Goal: Task Accomplishment & Management: Manage account settings

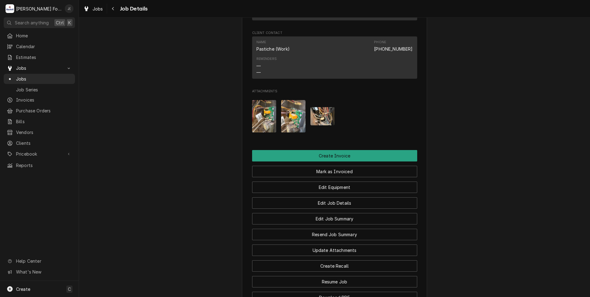
scroll to position [370, 0]
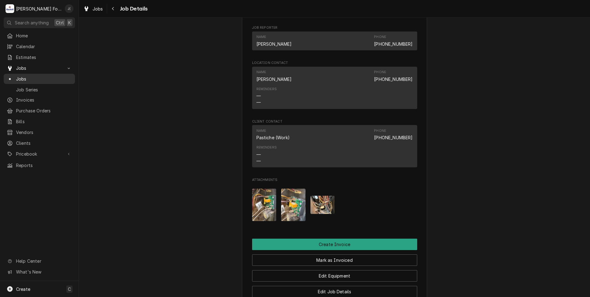
click at [34, 77] on span "Jobs" at bounding box center [44, 79] width 56 height 6
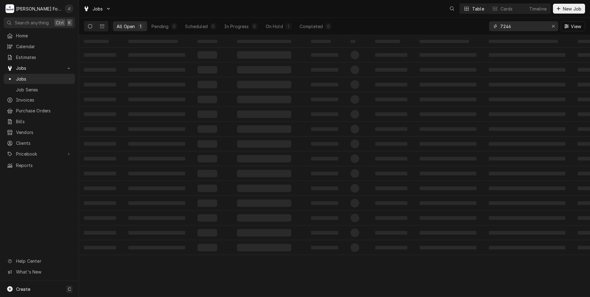
drag, startPoint x: 522, startPoint y: 26, endPoint x: 223, endPoint y: 9, distance: 298.9
click at [285, 15] on div "Jobs Table Cards Timeline New Job All Open 1 Pending 0 Scheduled 0 In Progress …" at bounding box center [334, 17] width 511 height 35
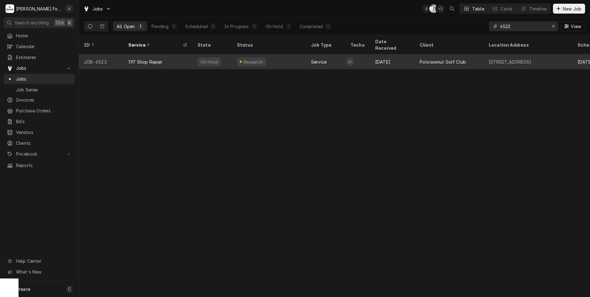
type input "6522"
click at [219, 57] on div "On Hold" at bounding box center [213, 61] width 40 height 15
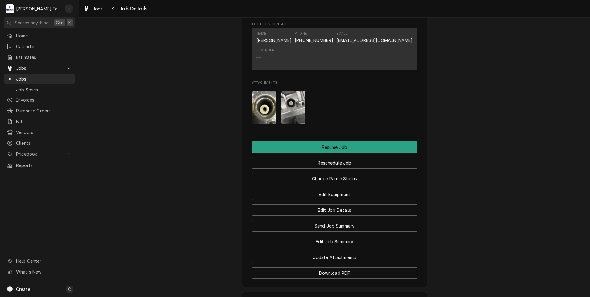
scroll to position [586, 0]
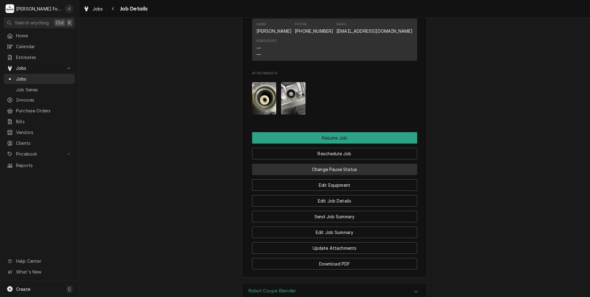
click at [320, 175] on button "Change Pause Status" at bounding box center [334, 169] width 165 height 11
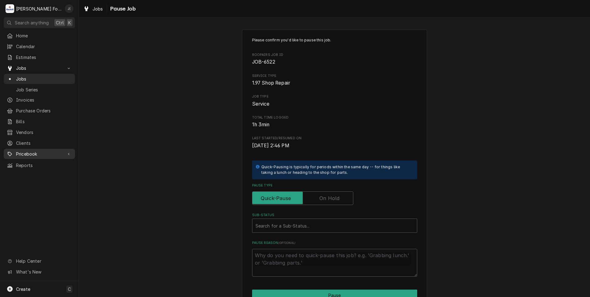
click at [23, 151] on span "Pricebook" at bounding box center [39, 154] width 47 height 6
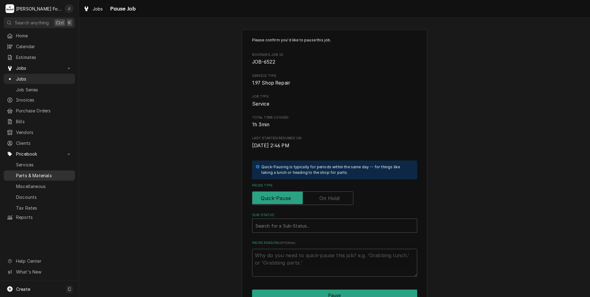
click at [44, 172] on span "Parts & Materials" at bounding box center [44, 175] width 56 height 6
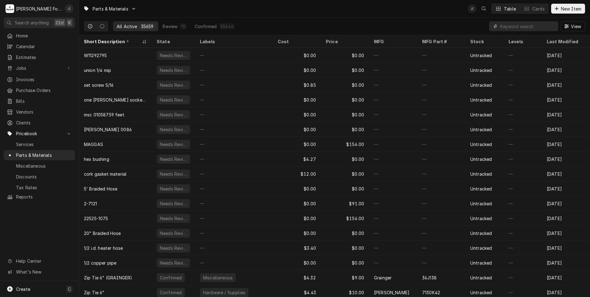
click at [524, 27] on input "Dynamic Content Wrapper" at bounding box center [527, 26] width 55 height 10
click at [511, 26] on input "Dynamic Content Wrapper" at bounding box center [527, 26] width 55 height 10
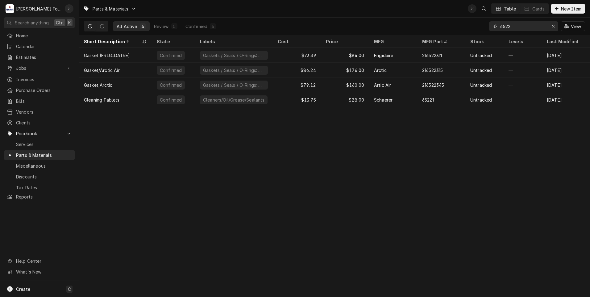
drag, startPoint x: 518, startPoint y: 28, endPoint x: 426, endPoint y: 21, distance: 91.9
click at [490, 28] on div "6522" at bounding box center [523, 26] width 69 height 10
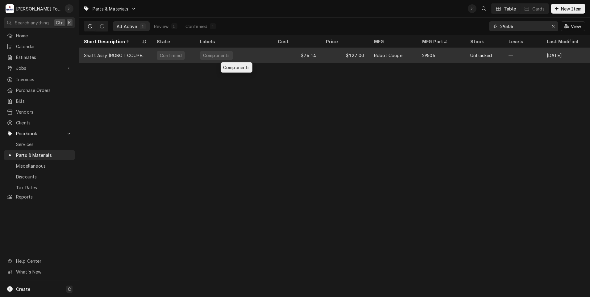
type input "29506"
click at [252, 55] on div "Components" at bounding box center [234, 55] width 78 height 15
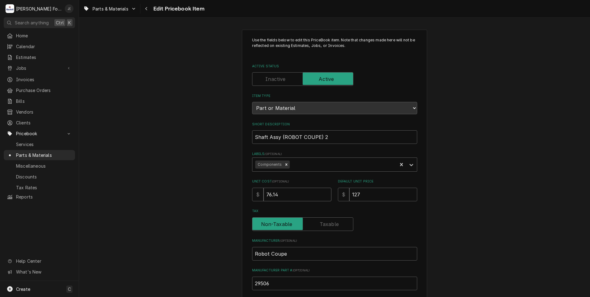
drag, startPoint x: 293, startPoint y: 197, endPoint x: 126, endPoint y: 178, distance: 167.8
click at [175, 183] on div "Use the fields below to edit this PriceBook item. Note that changes made here w…" at bounding box center [334, 241] width 511 height 435
type textarea "x"
type input "1"
type textarea "x"
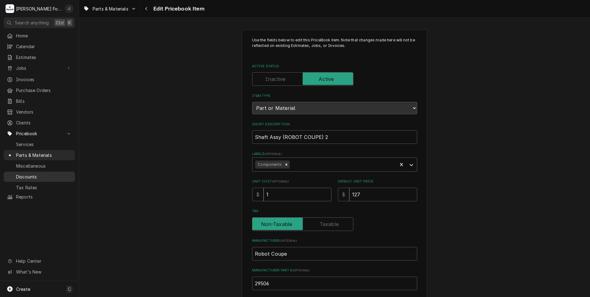
type input "11"
type textarea "x"
type input "114"
type textarea "x"
type input "114.4"
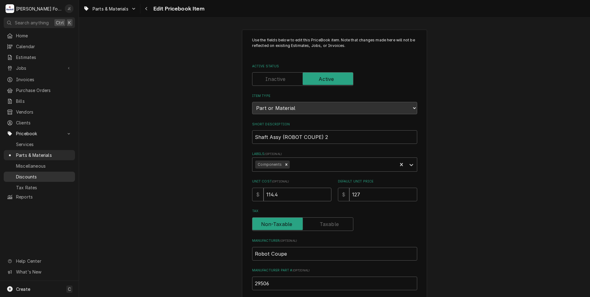
type textarea "x"
type input "114.40"
type textarea "x"
type input "1"
type textarea "x"
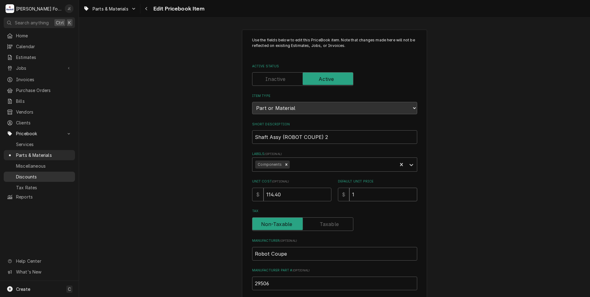
type input "15"
type textarea "x"
type input "157"
type textarea "x"
type input "157.0"
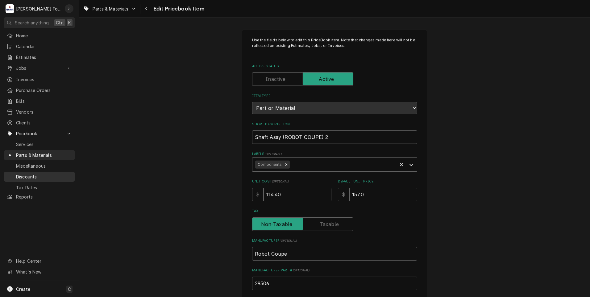
type textarea "x"
type input "157.00"
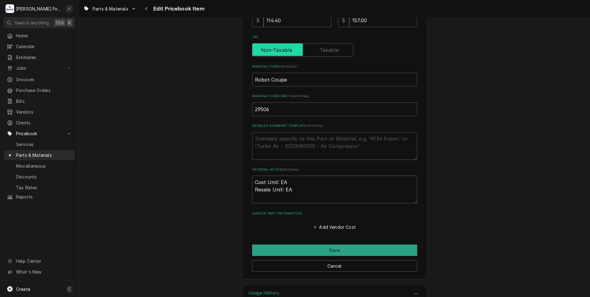
scroll to position [190, 0]
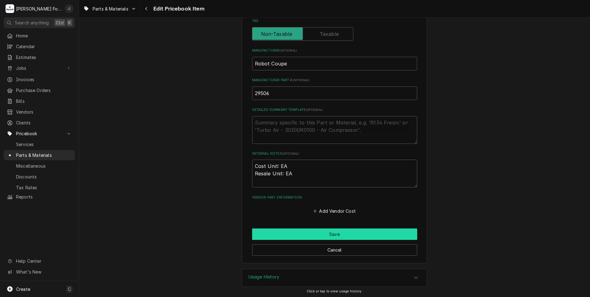
click at [326, 232] on button "Save" at bounding box center [334, 233] width 165 height 11
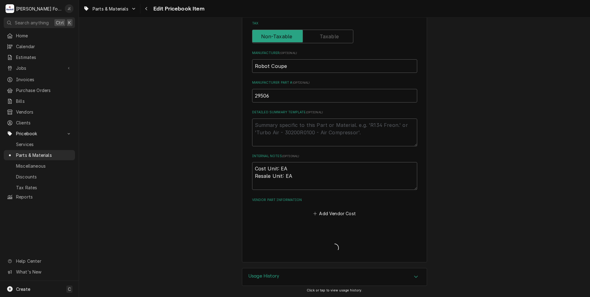
scroll to position [187, 0]
type textarea "x"
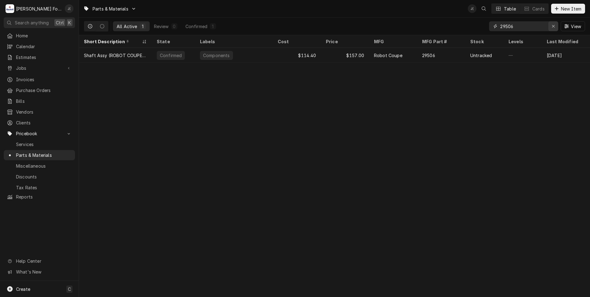
click at [557, 25] on button "Erase input" at bounding box center [553, 26] width 10 height 10
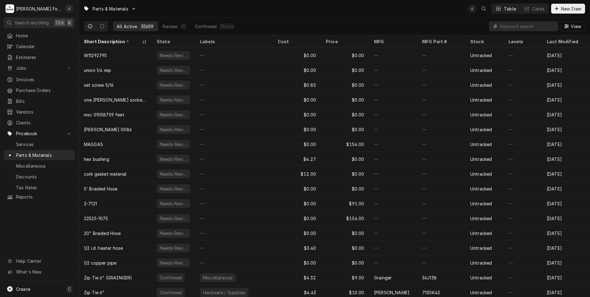
click at [504, 27] on input "Dynamic Content Wrapper" at bounding box center [527, 26] width 55 height 10
paste input "89627"
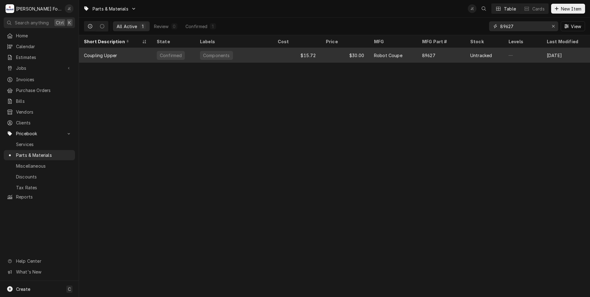
type input "89627"
click at [256, 53] on div "Components" at bounding box center [234, 55] width 78 height 15
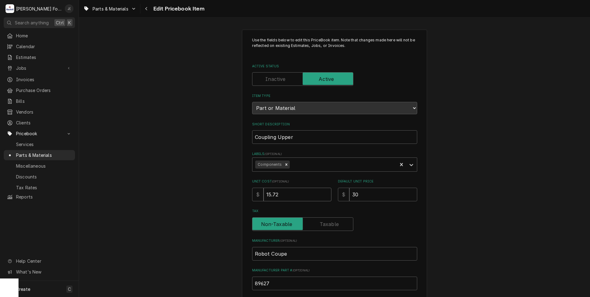
click at [211, 184] on div "Use the fields below to edit this PriceBook item. Note that changes made here w…" at bounding box center [334, 241] width 511 height 435
type textarea "x"
type input "3"
type textarea "x"
type input "35"
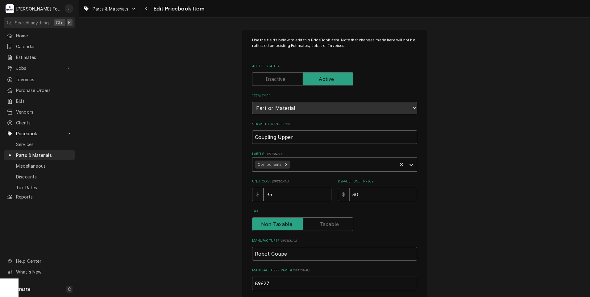
type textarea "x"
type input "3"
type textarea "x"
type input "2"
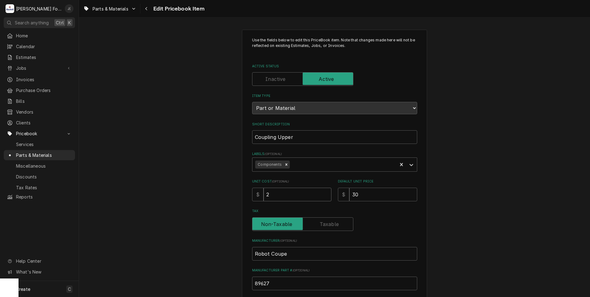
type textarea "x"
type input "25"
type textarea "x"
type input "25.3"
type textarea "x"
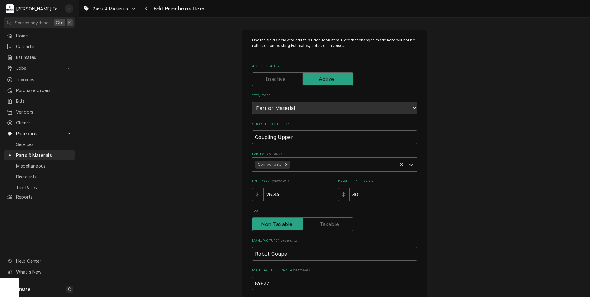
type input "25.34"
type textarea "x"
type input "3"
type textarea "x"
type input "35"
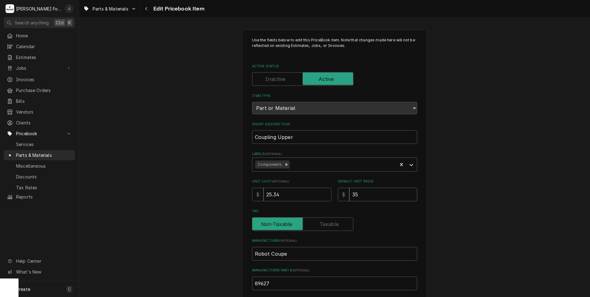
type textarea "x"
type input "35.0"
type textarea "x"
type input "35.00"
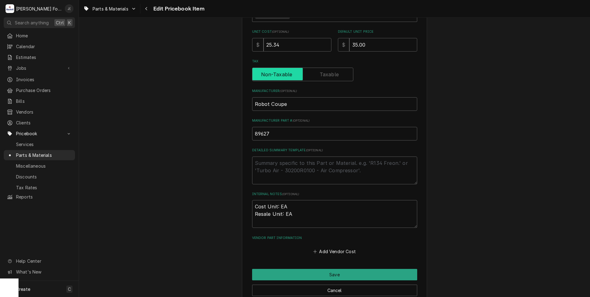
scroll to position [185, 0]
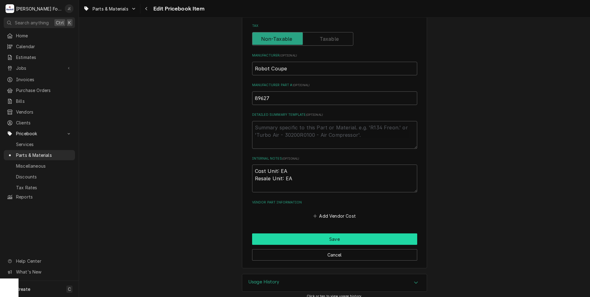
click at [285, 241] on button "Save" at bounding box center [334, 238] width 165 height 11
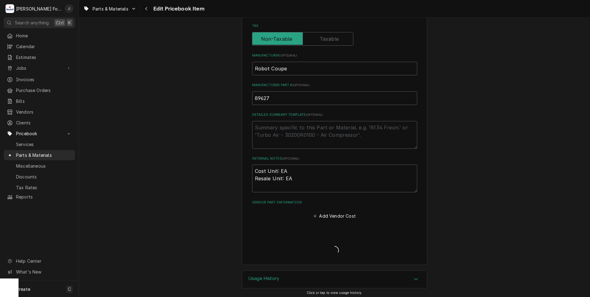
type textarea "x"
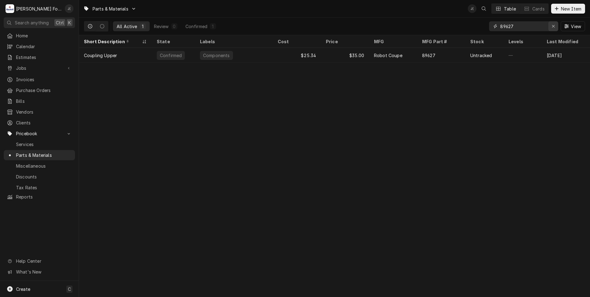
click at [553, 27] on icon "Erase input" at bounding box center [553, 26] width 3 height 4
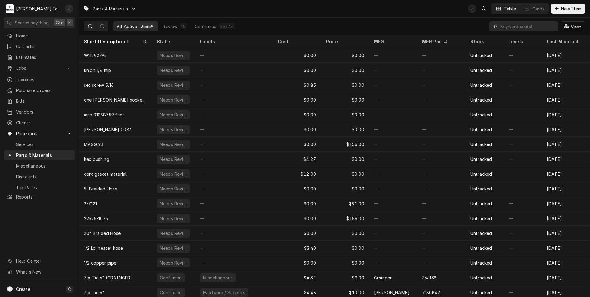
click at [514, 28] on input "Dynamic Content Wrapper" at bounding box center [527, 26] width 55 height 10
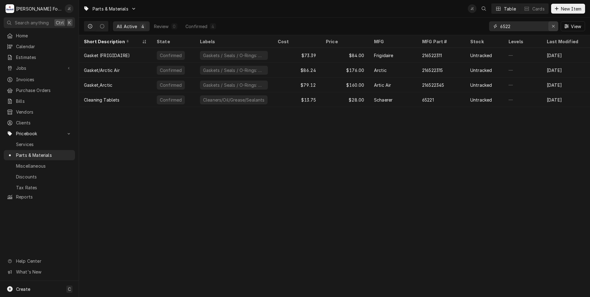
type input "6522"
click at [554, 27] on icon "Erase input" at bounding box center [553, 26] width 2 height 2
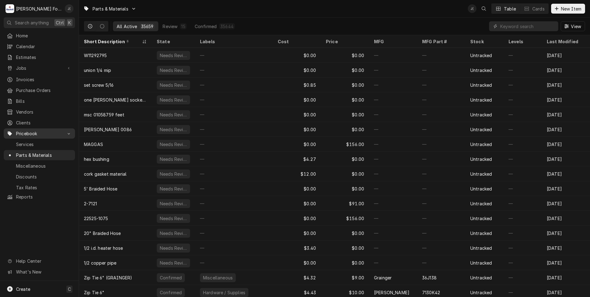
click at [28, 130] on span "Pricebook" at bounding box center [39, 133] width 47 height 6
click at [35, 87] on span "Purchase Orders" at bounding box center [44, 90] width 56 height 6
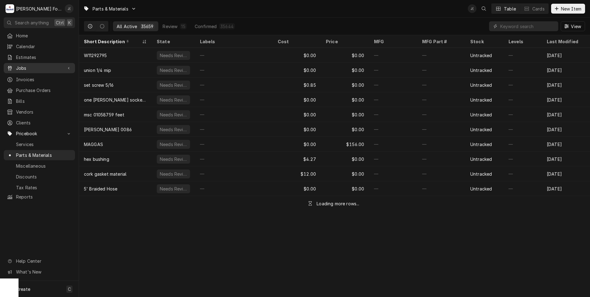
click at [24, 67] on span "Jobs" at bounding box center [39, 68] width 47 height 6
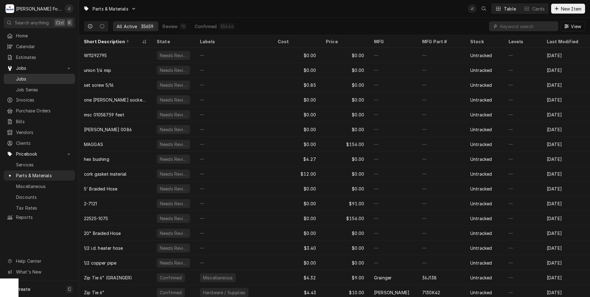
click at [25, 76] on span "Jobs" at bounding box center [44, 79] width 56 height 6
click at [526, 27] on input "Dynamic Content Wrapper" at bounding box center [527, 26] width 55 height 10
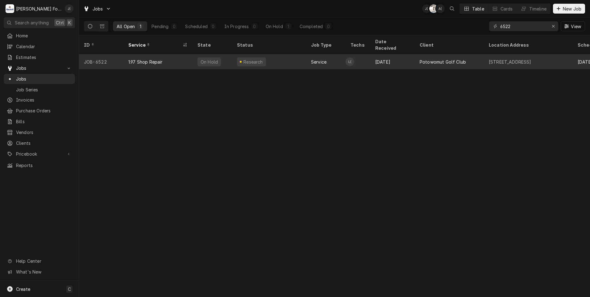
click at [131, 59] on div "1.97 Shop Repair" at bounding box center [145, 62] width 34 height 6
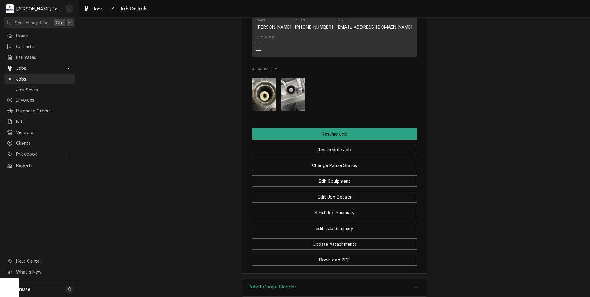
scroll to position [648, 0]
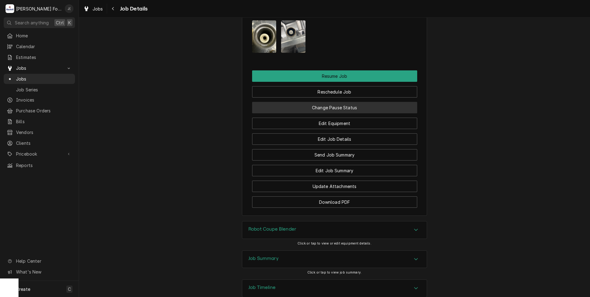
click at [324, 113] on button "Change Pause Status" at bounding box center [334, 107] width 165 height 11
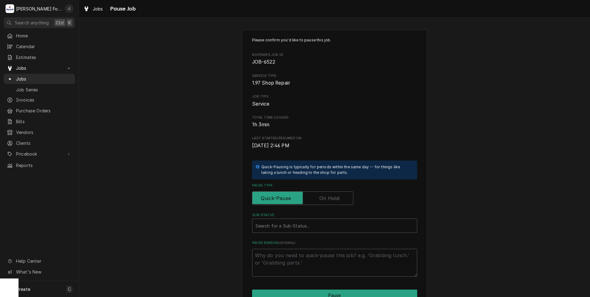
click at [323, 197] on label "Pause Type" at bounding box center [302, 198] width 101 height 14
click at [323, 197] on input "Pause Type" at bounding box center [303, 198] width 96 height 14
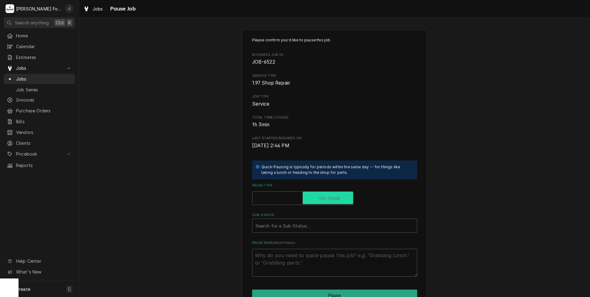
checkbox input "true"
click at [306, 218] on div "Sub-Status Search for a Sub-Status..." at bounding box center [334, 223] width 165 height 20
click at [304, 225] on div "Sub-Status" at bounding box center [335, 225] width 158 height 11
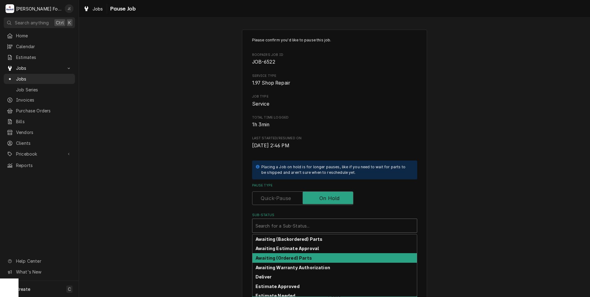
click at [281, 259] on strong "Awaiting (Ordered) Parts" at bounding box center [284, 257] width 56 height 5
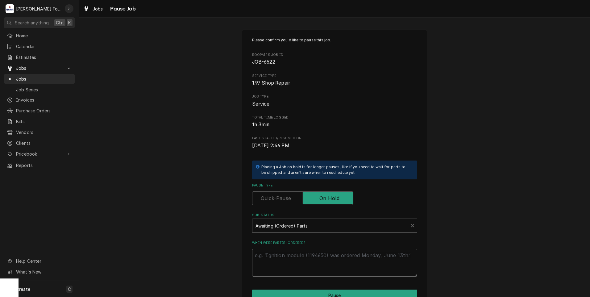
click at [279, 268] on textarea "When were part(s) ordered?" at bounding box center [334, 263] width 165 height 28
type textarea "x"
type textarea "0"
type textarea "x"
type textarea "09"
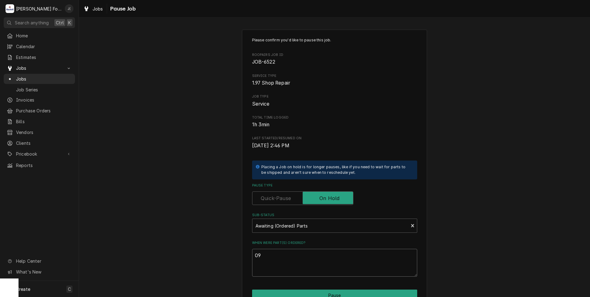
type textarea "x"
type textarea "09/"
type textarea "x"
type textarea "09/0"
type textarea "x"
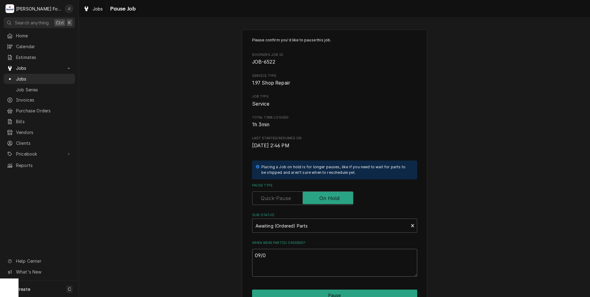
type textarea "09/05"
type textarea "x"
type textarea "09/05/"
type textarea "x"
type textarea "09/05/2"
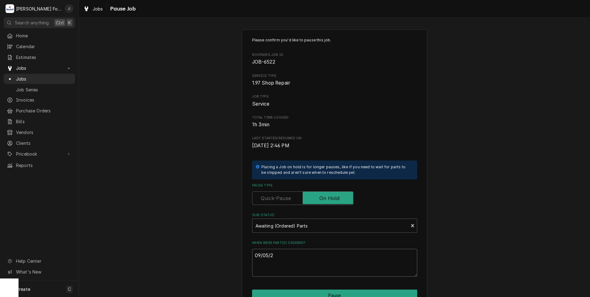
type textarea "x"
type textarea "09/05/20"
type textarea "x"
type textarea "09/05/202"
type textarea "x"
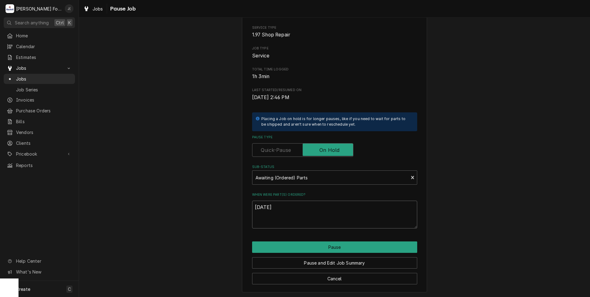
scroll to position [49, 0]
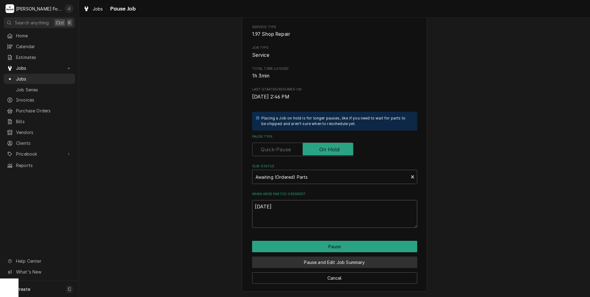
type textarea "09/05/2025"
click at [314, 260] on button "Pause and Edit Job Summary" at bounding box center [334, 261] width 165 height 11
type textarea "x"
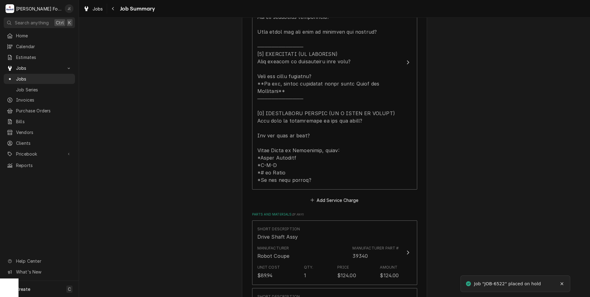
scroll to position [309, 0]
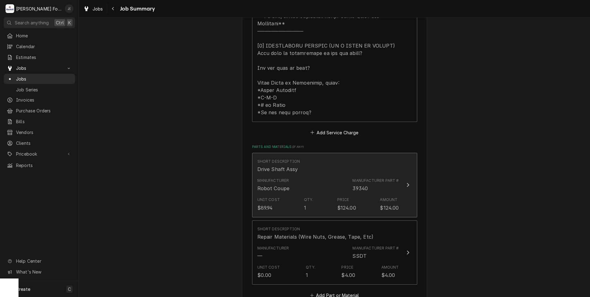
click at [305, 177] on div "Manufacturer Robot Coupe Manufacturer Part # 39340" at bounding box center [328, 184] width 142 height 19
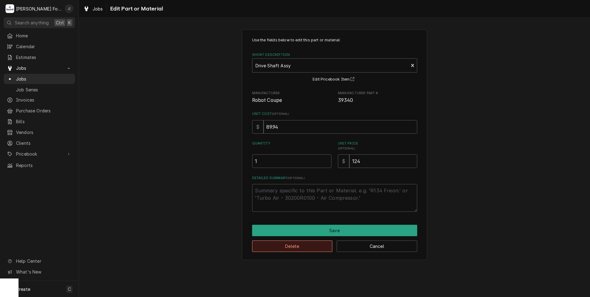
click at [325, 246] on button "Delete" at bounding box center [292, 245] width 81 height 11
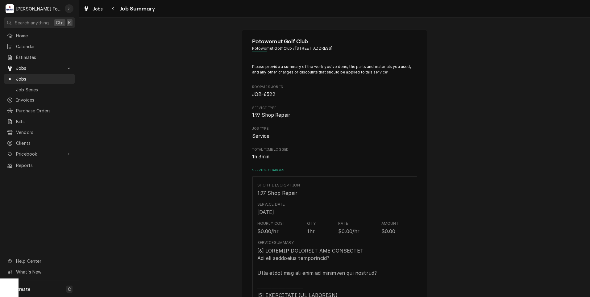
scroll to position [309, 0]
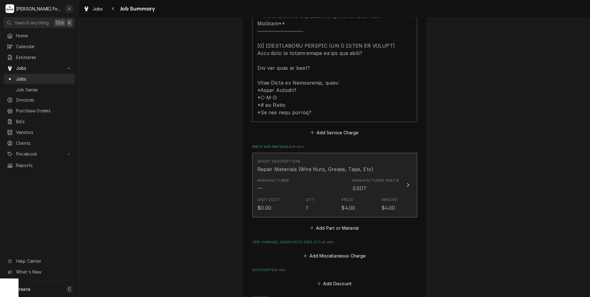
click at [322, 194] on div "Unit Cost $0.00 Qty. 1 Price $4.00 Amount $4.00" at bounding box center [328, 203] width 142 height 19
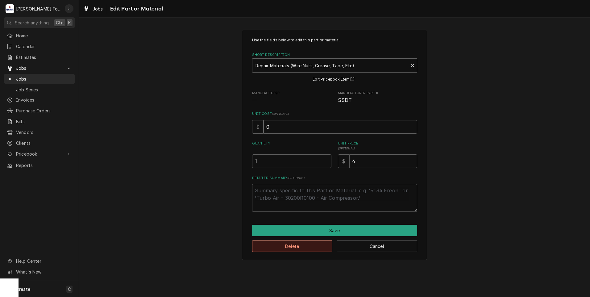
click at [299, 246] on button "Delete" at bounding box center [292, 245] width 81 height 11
type textarea "x"
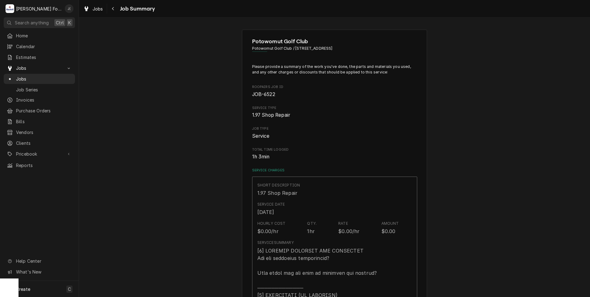
scroll to position [309, 0]
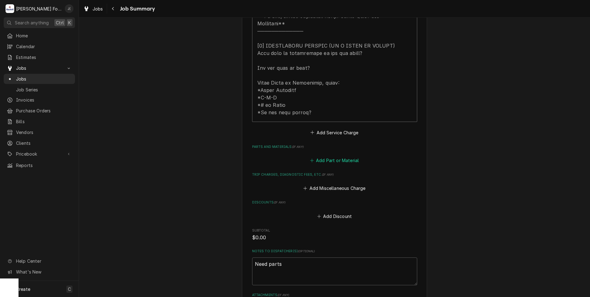
click at [329, 156] on button "Add Part or Material" at bounding box center [334, 160] width 51 height 9
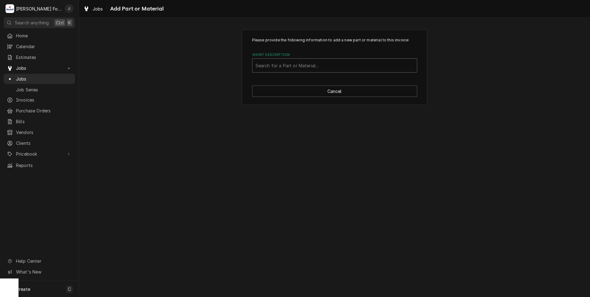
click at [276, 64] on div "Short Description" at bounding box center [335, 65] width 158 height 11
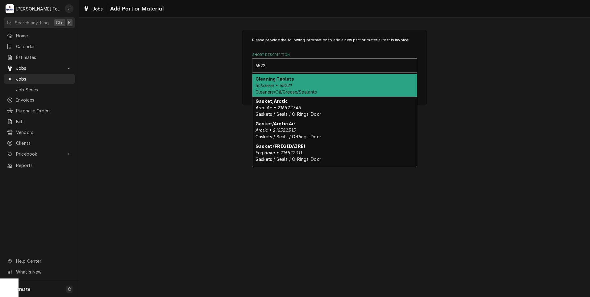
type input "6522"
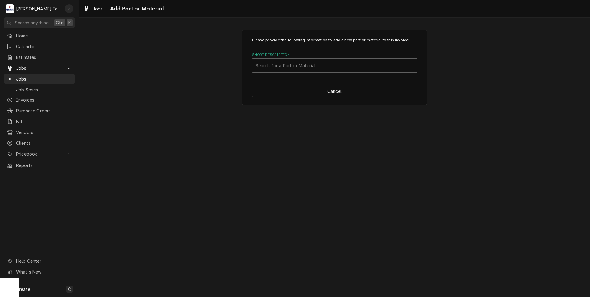
click at [210, 106] on div "Please provide the following information to add a new part or material to this …" at bounding box center [334, 67] width 511 height 86
click at [287, 90] on button "Cancel" at bounding box center [334, 90] width 165 height 11
type textarea "x"
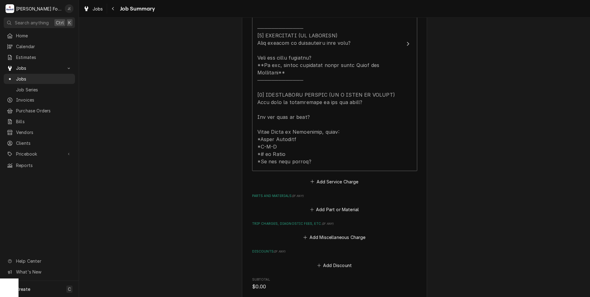
scroll to position [339, 0]
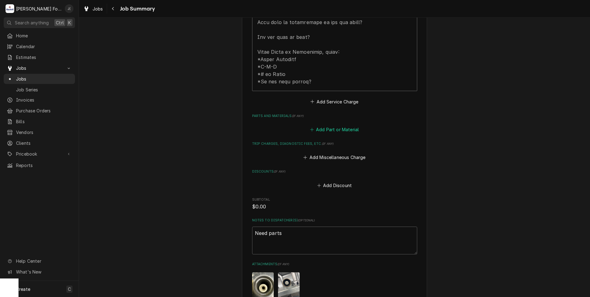
click at [326, 125] on button "Add Part or Material" at bounding box center [334, 129] width 51 height 9
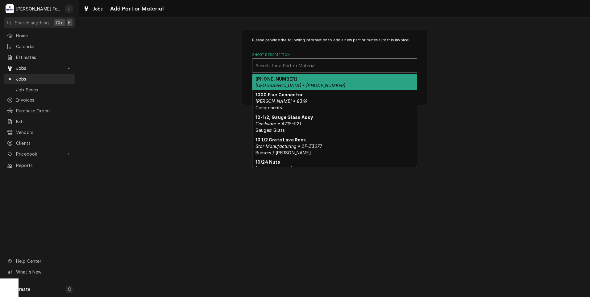
click at [285, 66] on div "Short Description" at bounding box center [335, 65] width 158 height 11
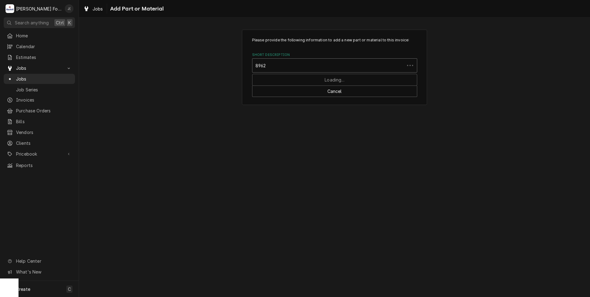
type input "89627"
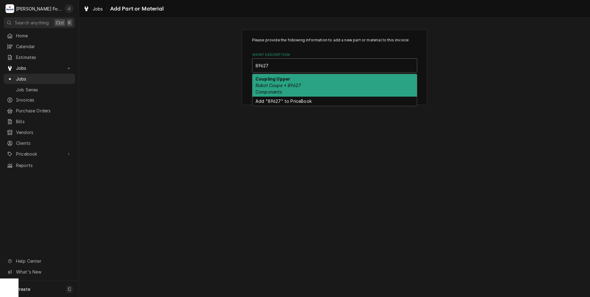
click at [279, 83] on em "Robot Coupe • 89627" at bounding box center [278, 85] width 45 height 5
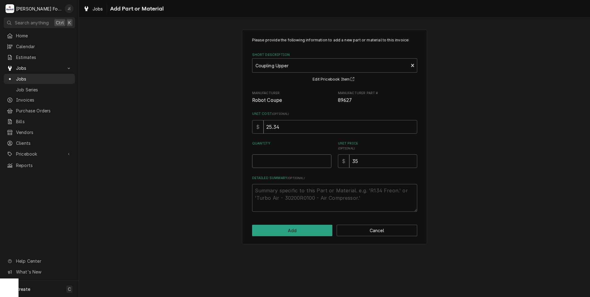
click at [289, 163] on input "Quantity" at bounding box center [291, 161] width 79 height 14
type textarea "x"
type input "1"
click at [307, 229] on button "Add" at bounding box center [292, 230] width 81 height 11
type textarea "x"
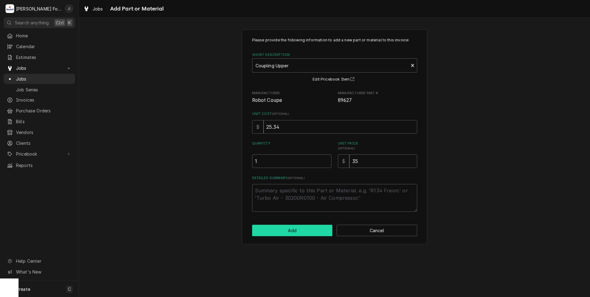
scroll to position [339, 0]
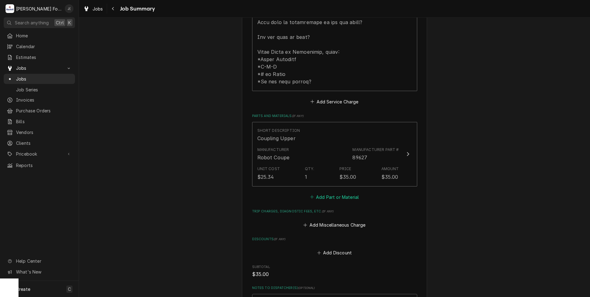
click at [327, 193] on button "Add Part or Material" at bounding box center [334, 197] width 51 height 9
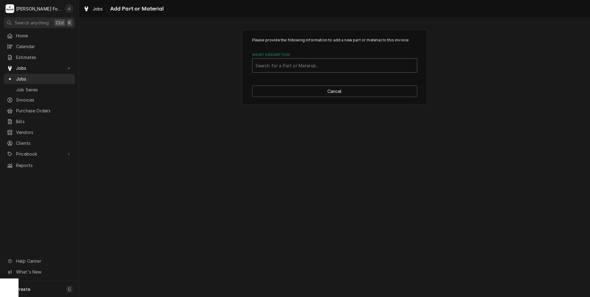
click at [320, 68] on div "Short Description" at bounding box center [335, 65] width 158 height 11
type input "29506"
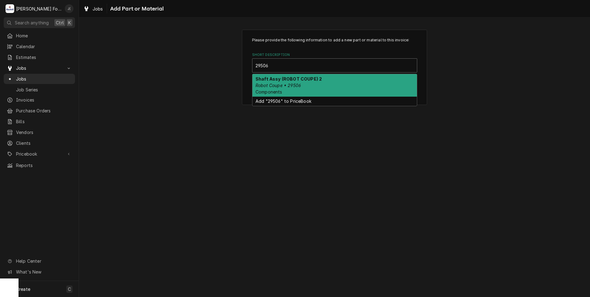
click at [316, 81] on strong "Shaft Assy (ROBOT COUPE) 2" at bounding box center [289, 78] width 66 height 5
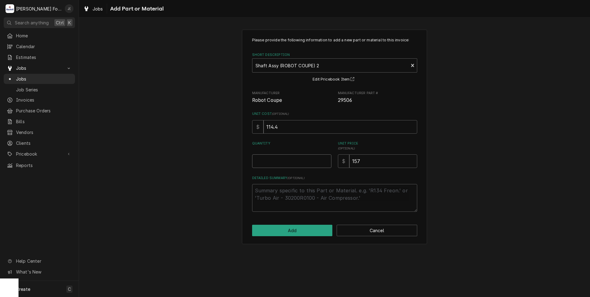
click at [298, 160] on input "Quantity" at bounding box center [291, 161] width 79 height 14
type textarea "x"
type input "1"
click at [289, 229] on button "Add" at bounding box center [292, 230] width 81 height 11
type textarea "x"
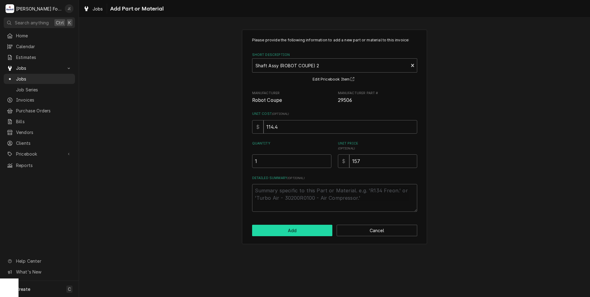
scroll to position [339, 0]
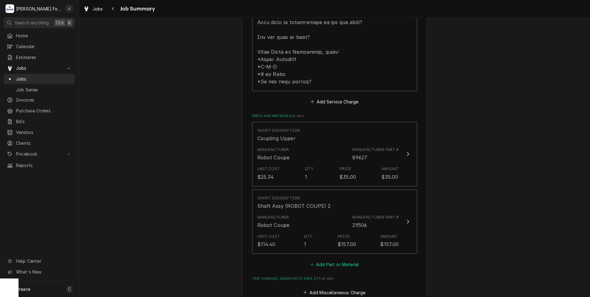
click at [329, 260] on button "Add Part or Material" at bounding box center [334, 264] width 51 height 9
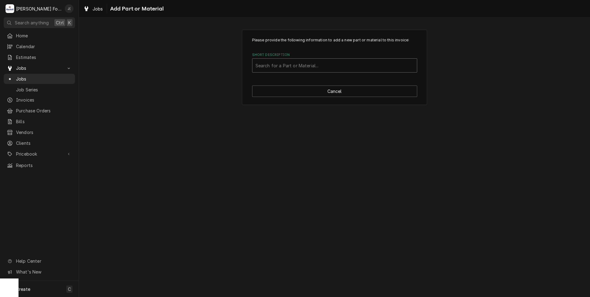
click at [344, 70] on div "Short Description" at bounding box center [335, 65] width 158 height 11
type input "SSDT"
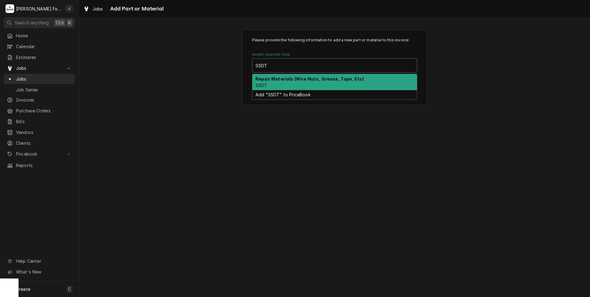
click at [301, 83] on div "Repair Materials (Wire Nuts, Grease, Tape, Etc) SSDT" at bounding box center [334, 82] width 164 height 16
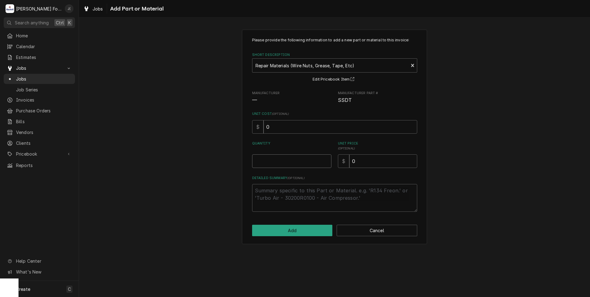
click at [290, 163] on input "Quantity" at bounding box center [291, 161] width 79 height 14
type textarea "x"
type input "1"
type textarea "x"
type input "2"
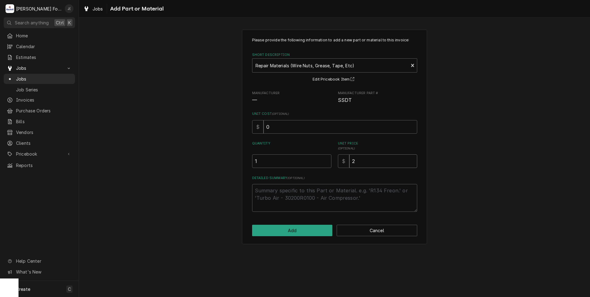
type textarea "x"
type input "4"
click at [292, 237] on div "Please provide the following information to add a new part or material to this …" at bounding box center [334, 137] width 185 height 214
click at [294, 234] on button "Add" at bounding box center [292, 230] width 81 height 11
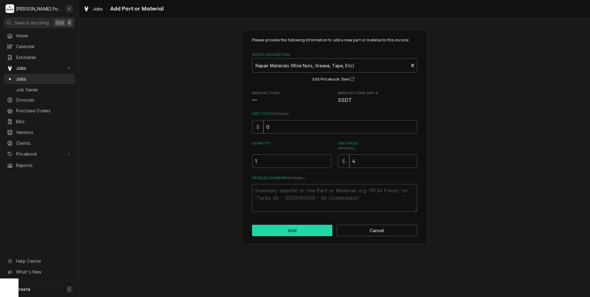
type textarea "x"
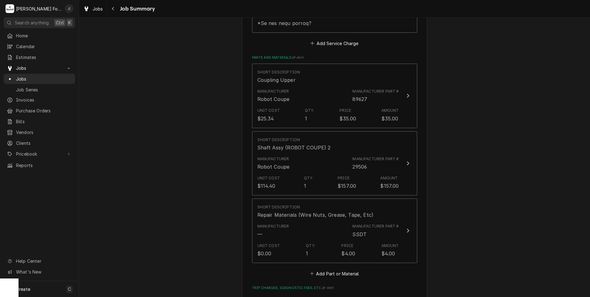
scroll to position [401, 0]
